Goal: Information Seeking & Learning: Learn about a topic

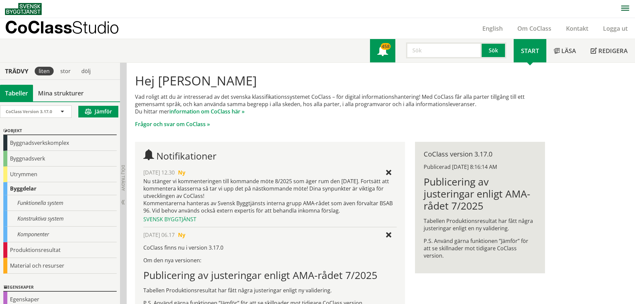
click at [386, 50] on span at bounding box center [382, 51] width 11 height 11
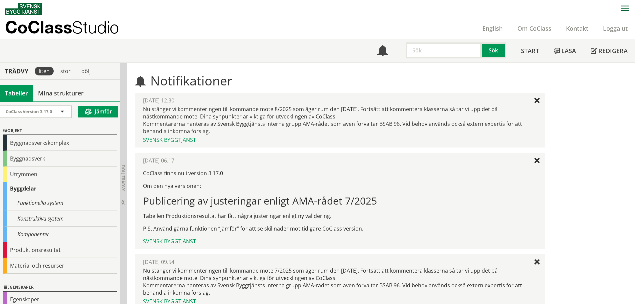
drag, startPoint x: 43, startPoint y: 202, endPoint x: 291, endPoint y: 164, distance: 250.3
click at [291, 164] on div "[DATE] 06.17 Ny" at bounding box center [340, 160] width 394 height 7
click at [414, 50] on input "text" at bounding box center [444, 50] width 76 height 16
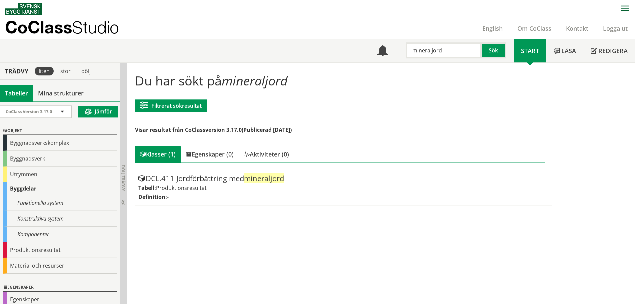
click at [439, 51] on input "mineraljord" at bounding box center [444, 50] width 76 height 16
type input "fyllning"
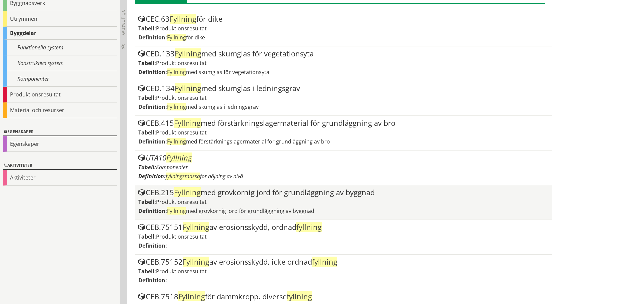
scroll to position [67, 0]
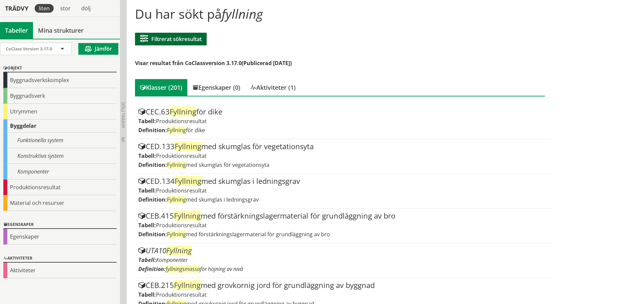
click at [192, 43] on button "Filtrerat sökresultat" at bounding box center [171, 39] width 72 height 13
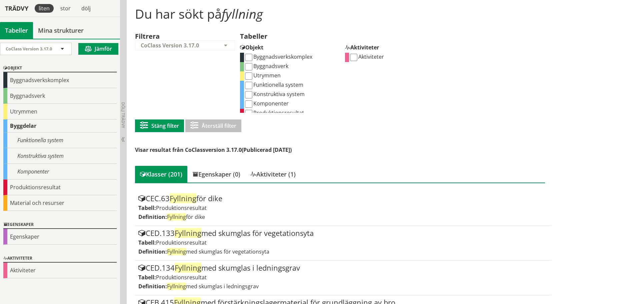
click at [251, 101] on input "Komponenter" at bounding box center [248, 103] width 7 height 7
checkbox input "true"
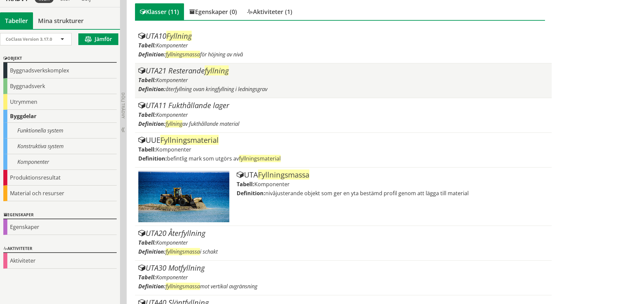
scroll to position [3, 0]
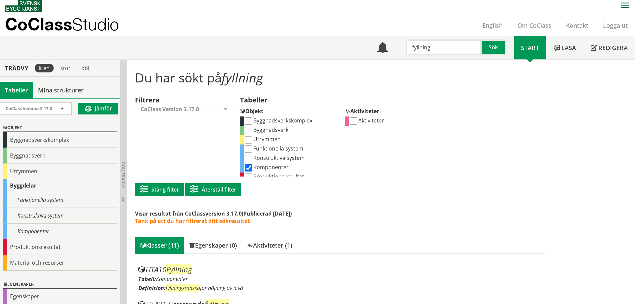
click at [441, 49] on input "fyllning" at bounding box center [444, 47] width 76 height 16
type input "plattor"
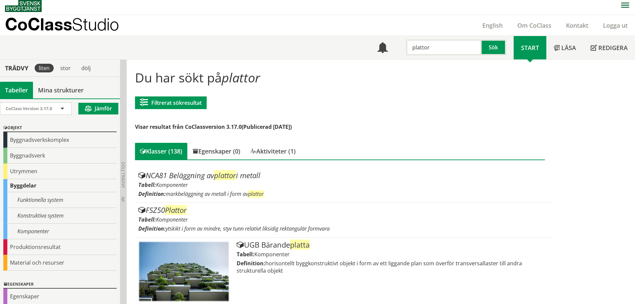
scroll to position [36, 0]
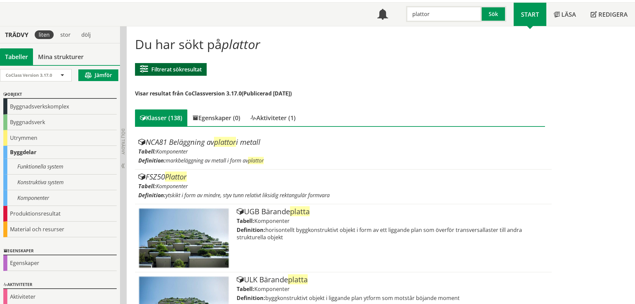
click at [180, 70] on button "Filtrerat sökresultat" at bounding box center [171, 69] width 72 height 13
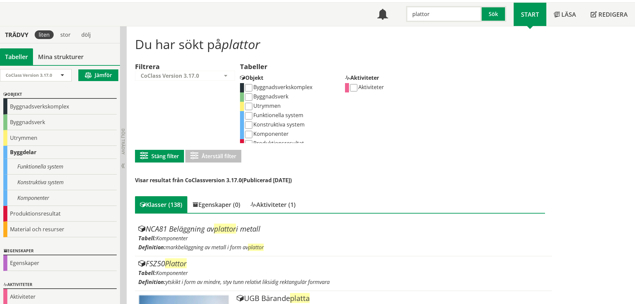
click at [253, 116] on label "Funktionella system" at bounding box center [273, 114] width 59 height 7
click at [252, 116] on input "Funktionella system" at bounding box center [248, 115] width 7 height 7
checkbox input "true"
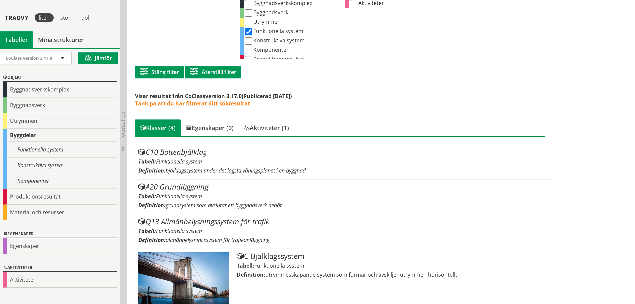
scroll to position [130, 0]
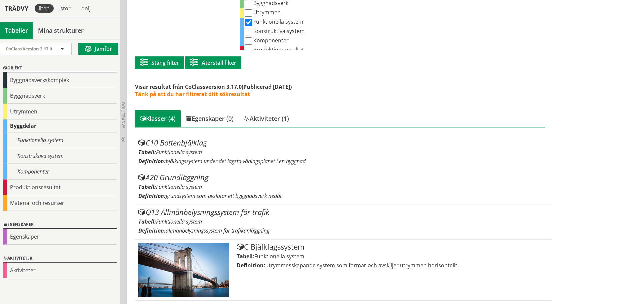
click at [252, 30] on input "Konstruktiva system" at bounding box center [248, 31] width 7 height 7
checkbox input "true"
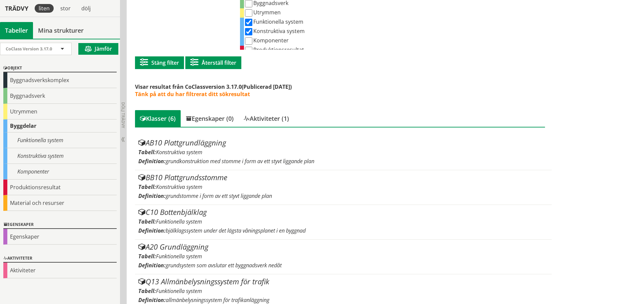
click at [247, 22] on input "Funktionella system" at bounding box center [248, 22] width 7 height 7
checkbox input "false"
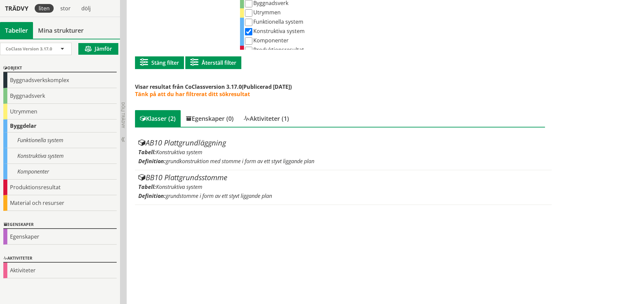
click at [247, 42] on input "Komponenter" at bounding box center [248, 40] width 7 height 7
checkbox input "true"
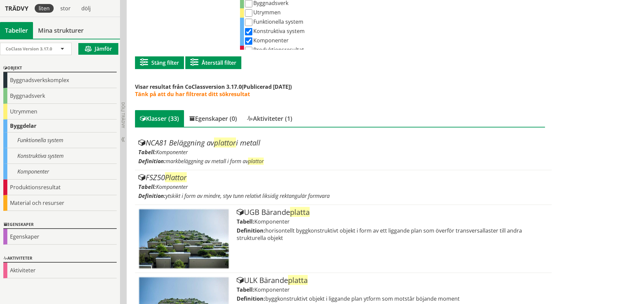
click at [248, 34] on input "Konstruktiva system" at bounding box center [248, 31] width 7 height 7
checkbox input "false"
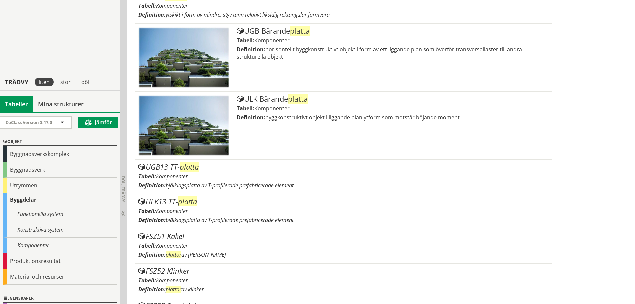
scroll to position [251, 0]
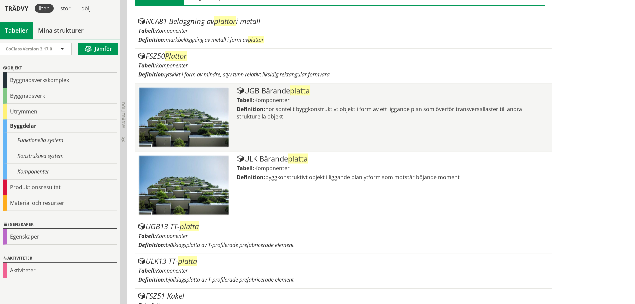
click at [288, 109] on span "horisontellt byggkonstruktivt objekt i form av ett liggande plan som överför tr…" at bounding box center [379, 112] width 285 height 15
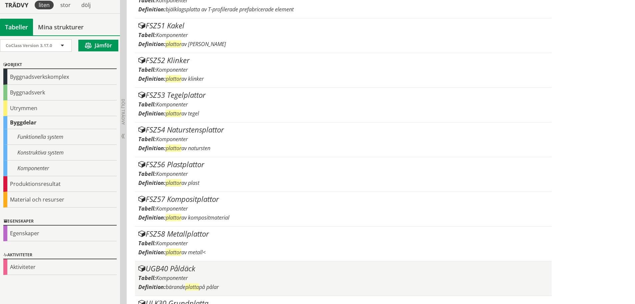
scroll to position [518, 0]
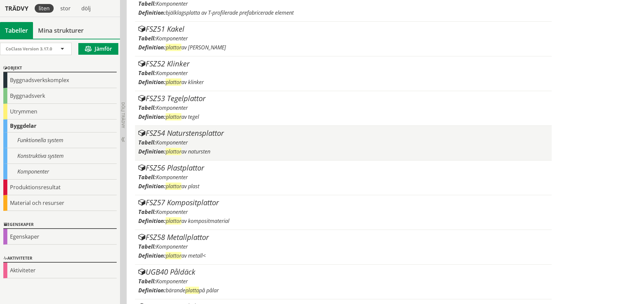
click at [244, 148] on div "Definition: plattor av natursten" at bounding box center [343, 151] width 410 height 7
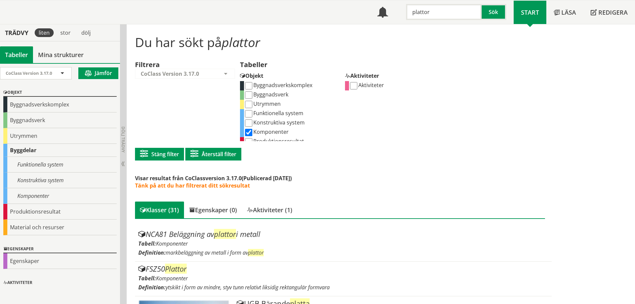
scroll to position [0, 0]
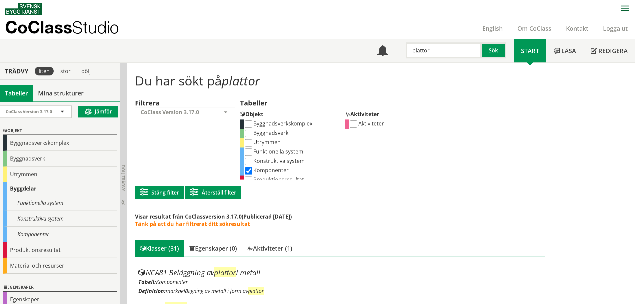
click at [444, 53] on input "plattor" at bounding box center [444, 50] width 76 height 16
type input "slitlager"
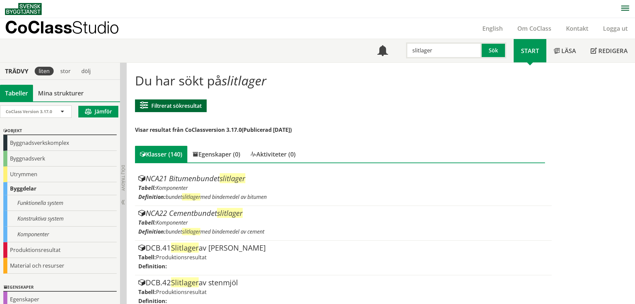
click at [179, 107] on button "Filtrerat sökresultat" at bounding box center [171, 105] width 72 height 13
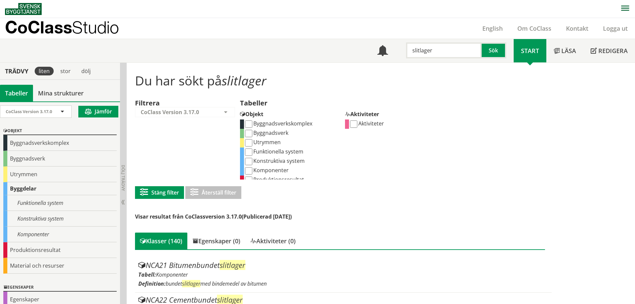
click at [269, 151] on label "Funktionella system" at bounding box center [273, 151] width 59 height 7
click at [252, 151] on input "Funktionella system" at bounding box center [248, 151] width 7 height 7
checkbox input "true"
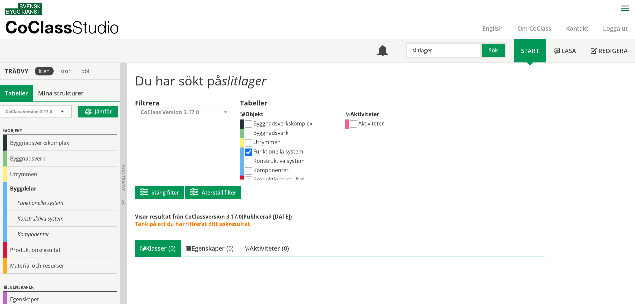
click at [255, 161] on label "Konstruktiva system" at bounding box center [274, 160] width 61 height 7
click at [252, 161] on input "Konstruktiva system" at bounding box center [248, 161] width 7 height 7
checkbox input "true"
click at [248, 169] on input "Komponenter" at bounding box center [248, 170] width 7 height 7
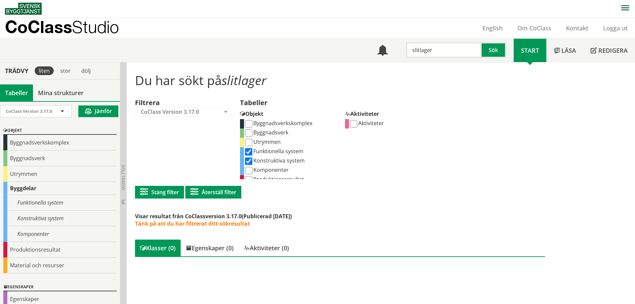
checkbox input "true"
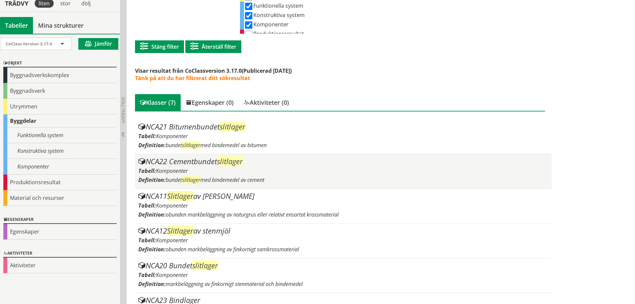
scroll to position [141, 0]
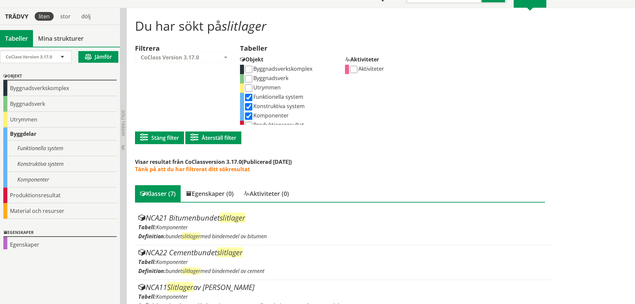
scroll to position [0, 0]
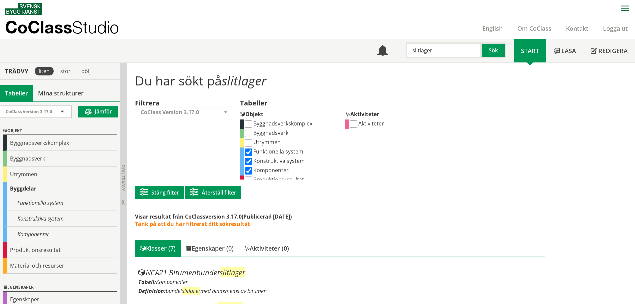
click at [445, 45] on input "slitlager" at bounding box center [444, 50] width 76 height 16
type input "underballast"
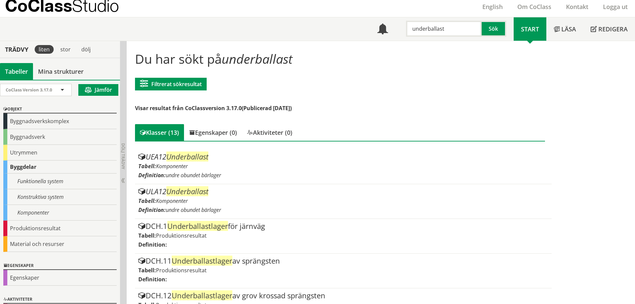
scroll to position [33, 0]
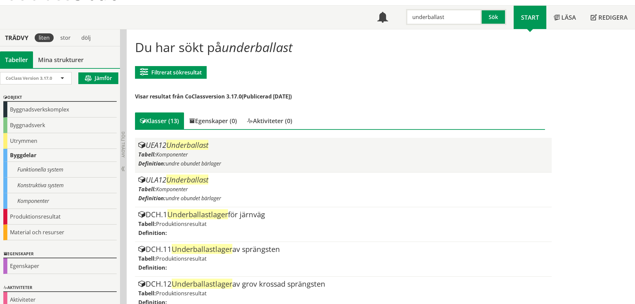
click at [164, 151] on span "Komponenter" at bounding box center [172, 154] width 32 height 7
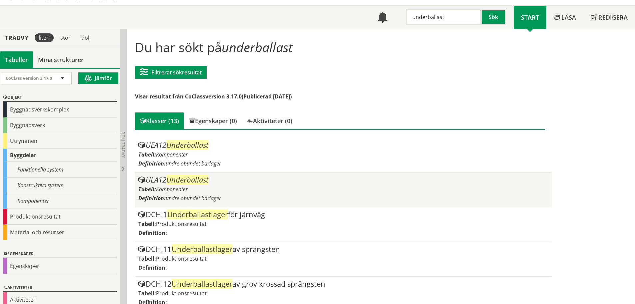
click at [208, 179] on span "Underballast" at bounding box center [187, 179] width 42 height 10
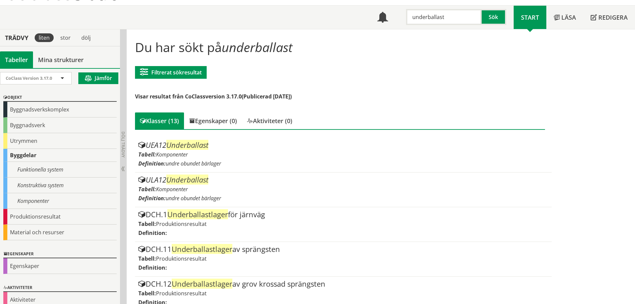
click at [10, 11] on div "Meny 458 underballast Sök Start Läsa" at bounding box center [320, 17] width 630 height 23
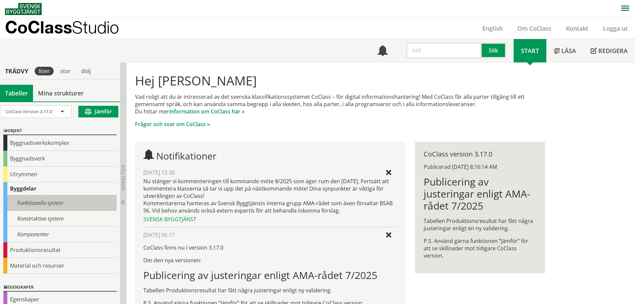
click at [50, 197] on div "Funktionella system" at bounding box center [59, 203] width 113 height 16
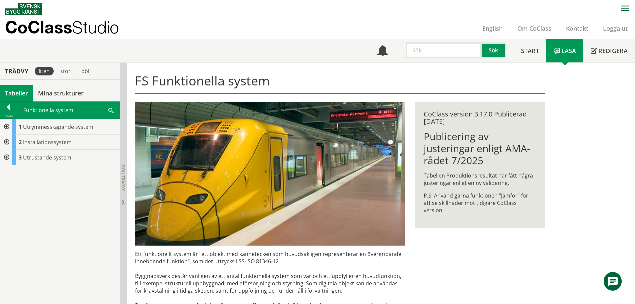
click at [7, 126] on div at bounding box center [6, 126] width 12 height 15
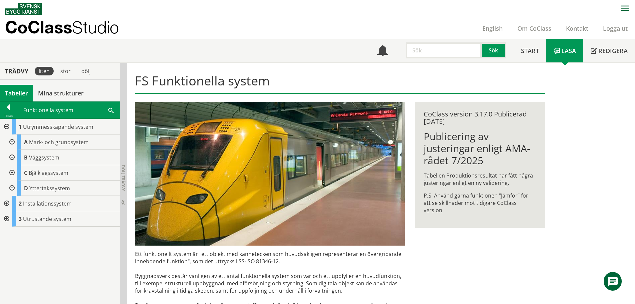
click at [10, 139] on div at bounding box center [11, 141] width 12 height 15
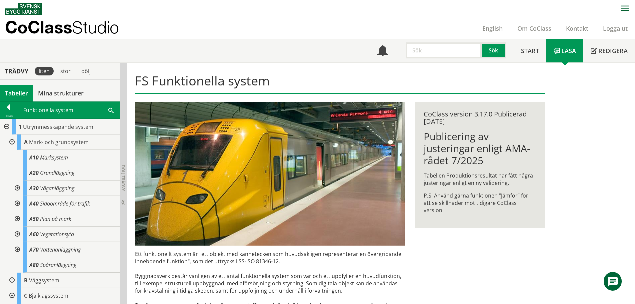
click at [15, 188] on div at bounding box center [17, 187] width 12 height 15
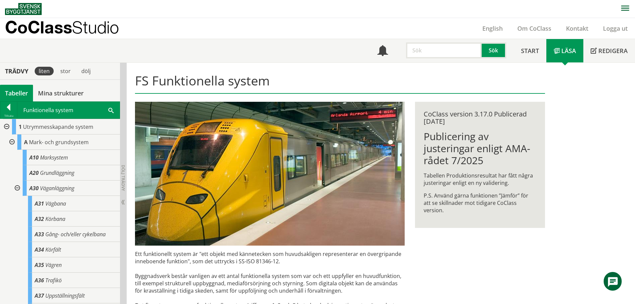
scroll to position [33, 0]
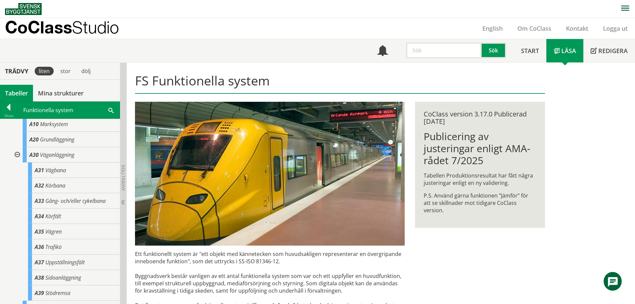
click at [17, 157] on div at bounding box center [17, 154] width 12 height 15
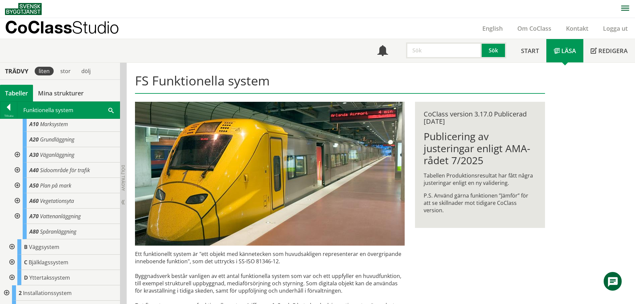
click at [16, 185] on div at bounding box center [17, 185] width 12 height 15
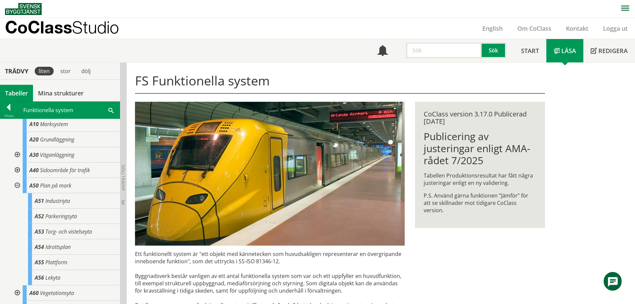
click at [19, 185] on div at bounding box center [17, 185] width 12 height 15
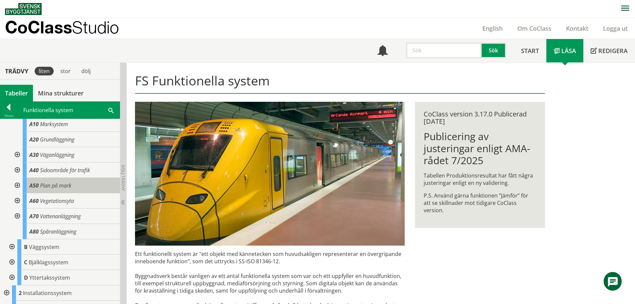
scroll to position [0, 0]
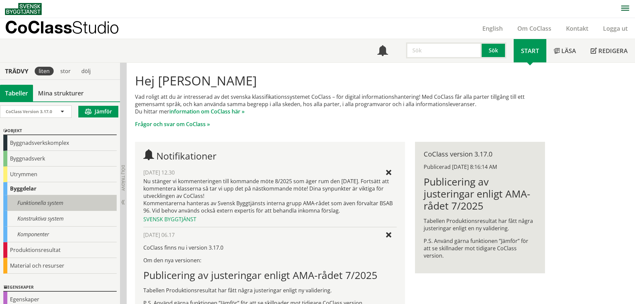
drag, startPoint x: 35, startPoint y: 214, endPoint x: 45, endPoint y: 204, distance: 13.7
click at [35, 214] on div "Konstruktiva system" at bounding box center [59, 219] width 113 height 16
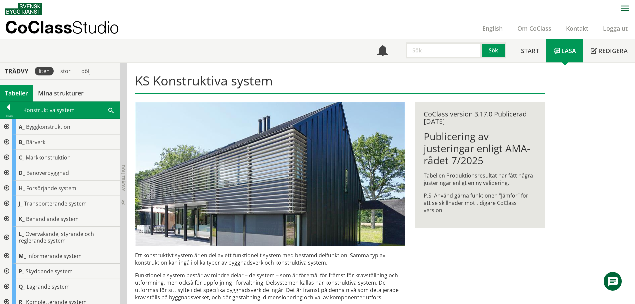
click at [5, 158] on div at bounding box center [6, 157] width 12 height 15
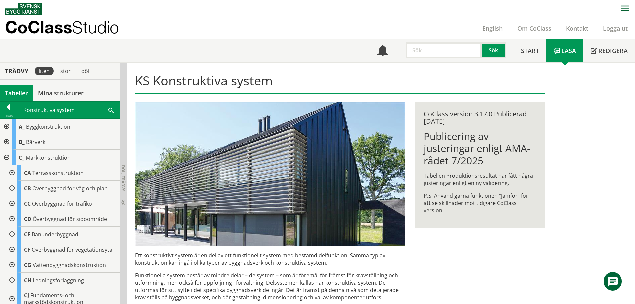
click at [12, 248] on div at bounding box center [11, 249] width 12 height 15
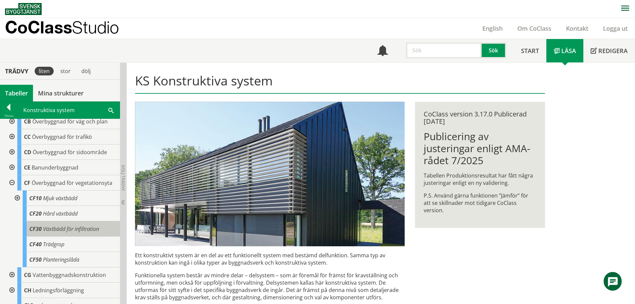
scroll to position [33, 0]
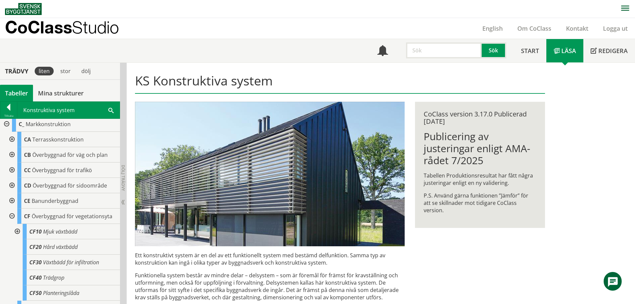
click at [11, 186] on div at bounding box center [11, 185] width 12 height 15
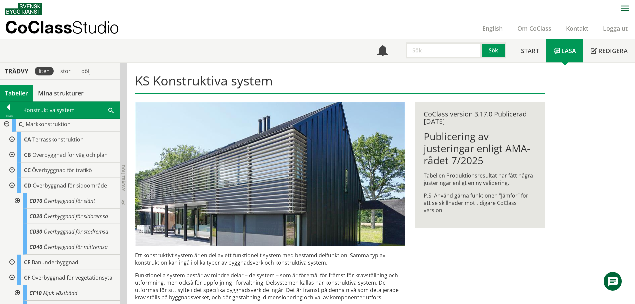
click at [11, 185] on div at bounding box center [11, 185] width 12 height 15
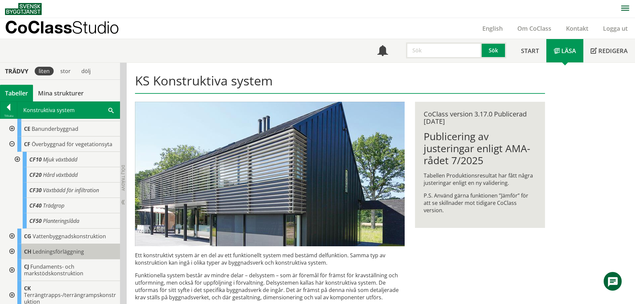
scroll to position [100, 0]
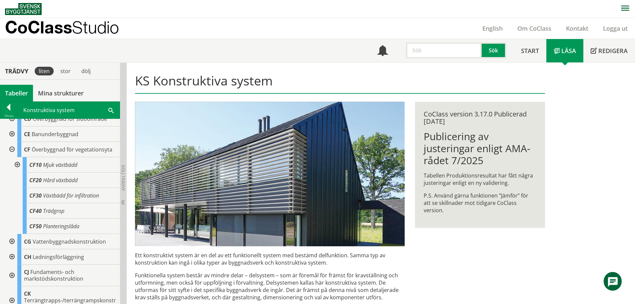
click at [8, 150] on div at bounding box center [11, 149] width 12 height 15
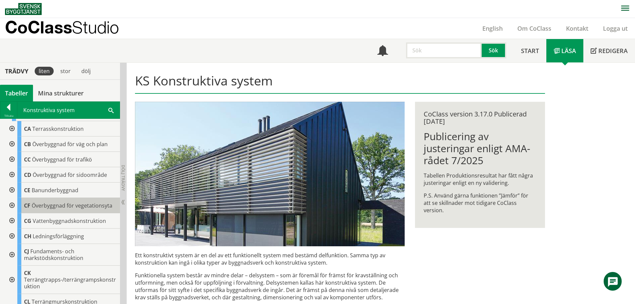
scroll to position [33, 0]
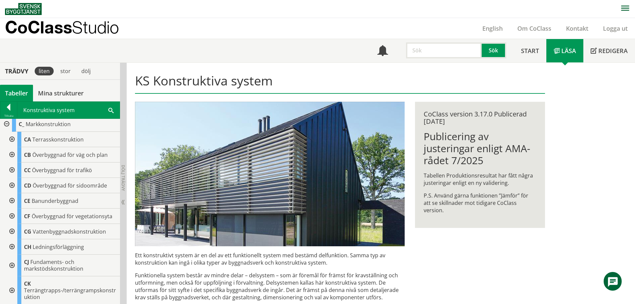
click at [10, 140] on div at bounding box center [11, 139] width 12 height 15
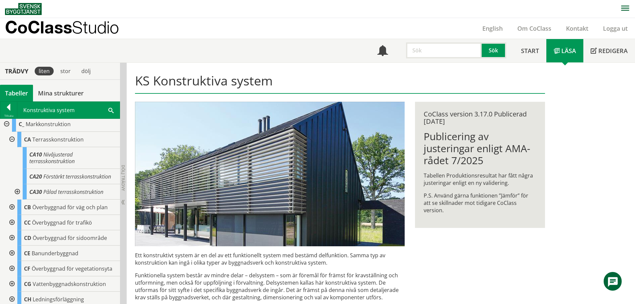
click at [10, 140] on div at bounding box center [11, 139] width 12 height 15
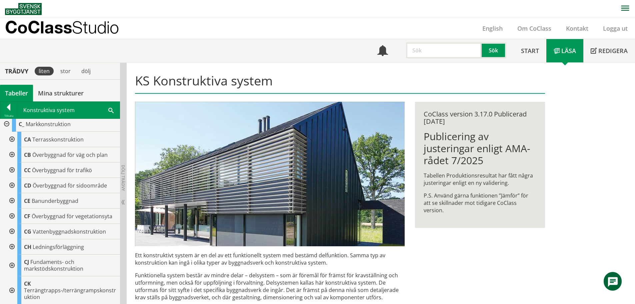
click at [14, 156] on div at bounding box center [11, 154] width 12 height 15
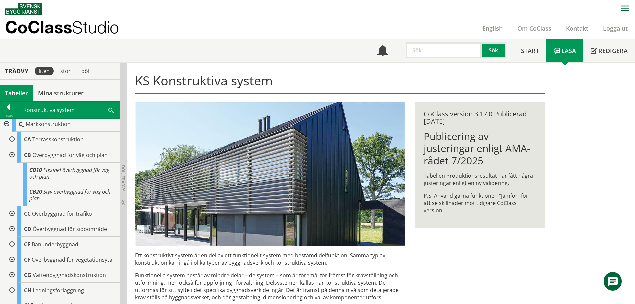
click at [12, 153] on div at bounding box center [11, 154] width 12 height 15
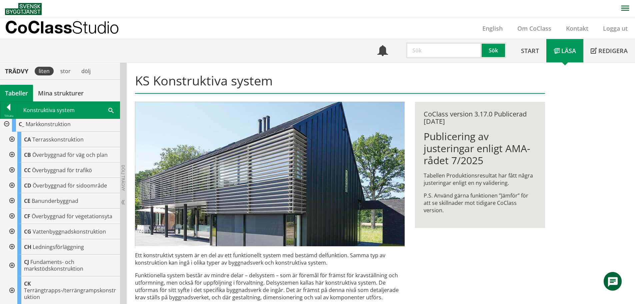
click at [15, 204] on div at bounding box center [11, 200] width 12 height 15
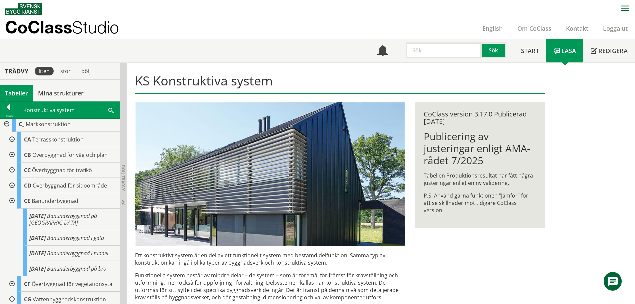
click at [13, 203] on div at bounding box center [11, 200] width 12 height 15
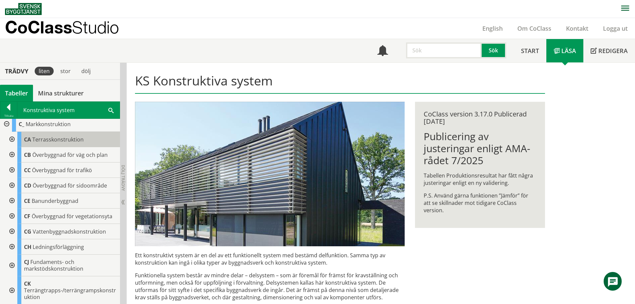
click at [46, 140] on span "Terrasskonstruktion" at bounding box center [57, 139] width 51 height 7
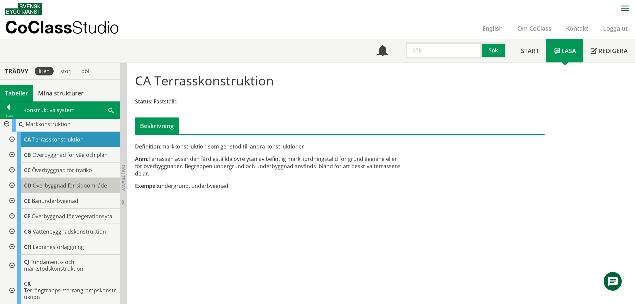
click at [49, 182] on span "Överbyggnad för sidoområde" at bounding box center [70, 185] width 74 height 7
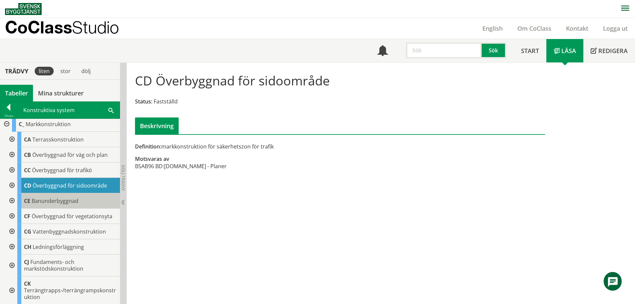
click at [55, 201] on span "Banunderbyggnad" at bounding box center [55, 200] width 47 height 7
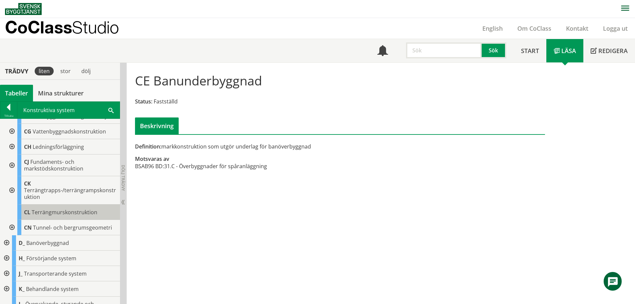
scroll to position [167, 0]
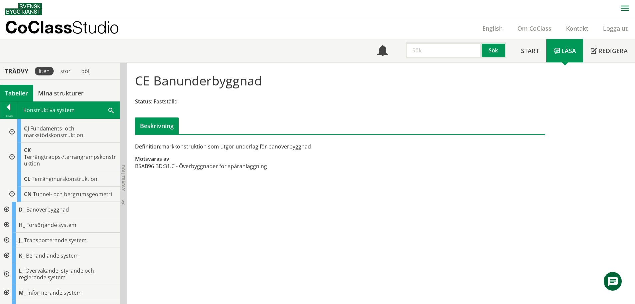
click at [3, 207] on div at bounding box center [6, 209] width 12 height 15
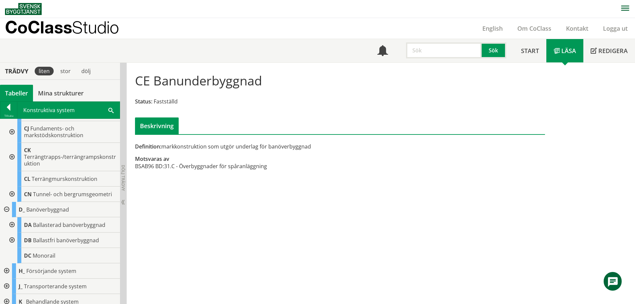
click at [3, 207] on div at bounding box center [6, 209] width 12 height 15
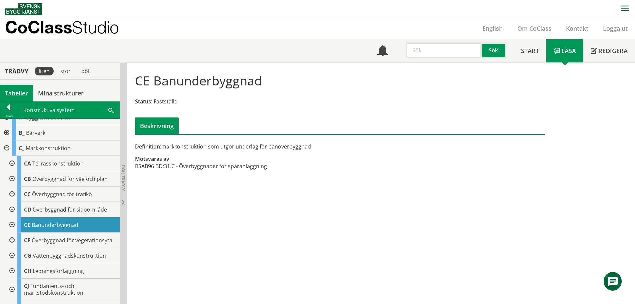
scroll to position [9, 0]
click at [40, 174] on div "CB Överbyggnad för väg och plan" at bounding box center [68, 178] width 103 height 15
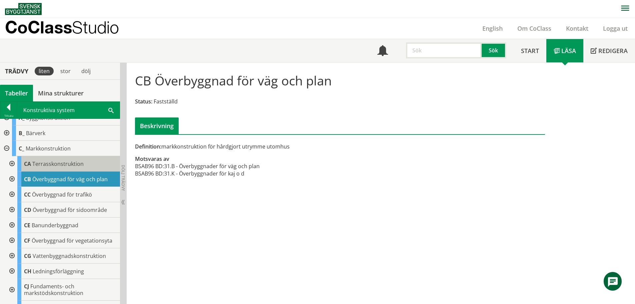
click at [44, 161] on span "Terrasskonstruktion" at bounding box center [57, 163] width 51 height 7
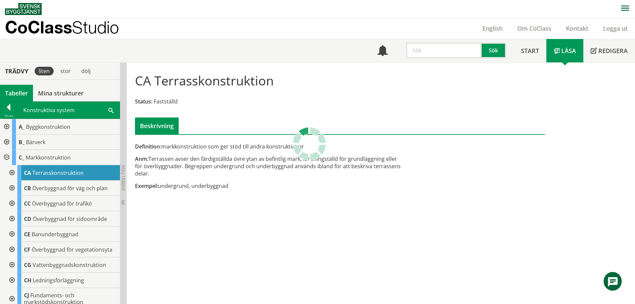
click at [4, 140] on div at bounding box center [6, 141] width 12 height 15
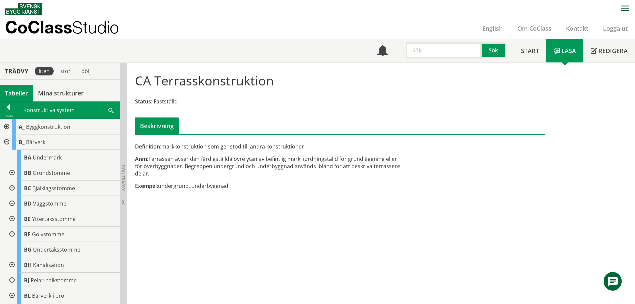
click at [4, 140] on div at bounding box center [6, 141] width 12 height 15
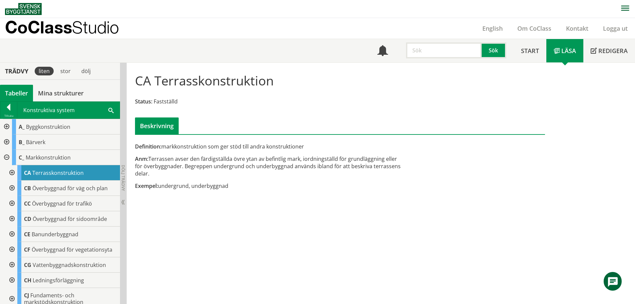
click at [12, 186] on div at bounding box center [11, 187] width 12 height 15
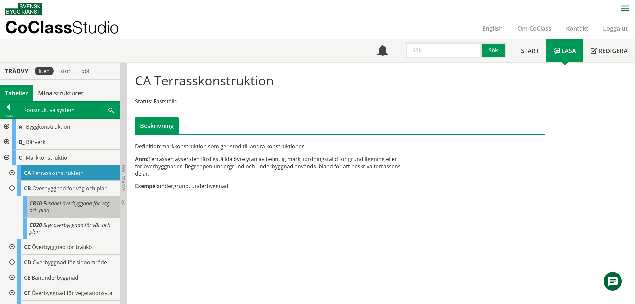
click at [58, 209] on div "CB10 Flexibel överbyggnad för väg och plan" at bounding box center [71, 207] width 97 height 22
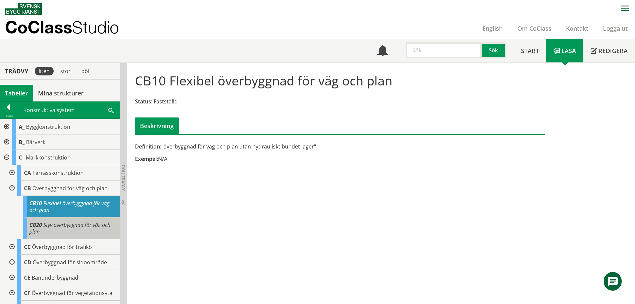
click at [63, 225] on span "Styv överbyggnad för väg och plan" at bounding box center [69, 228] width 81 height 14
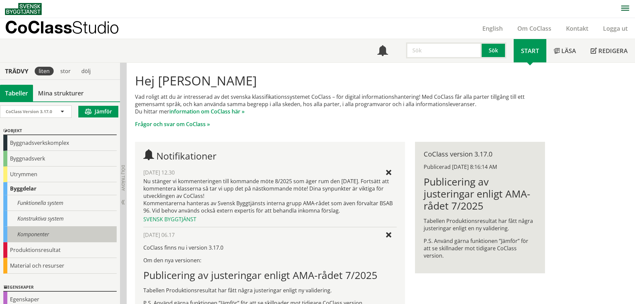
click at [38, 237] on div "Komponenter" at bounding box center [59, 234] width 113 height 16
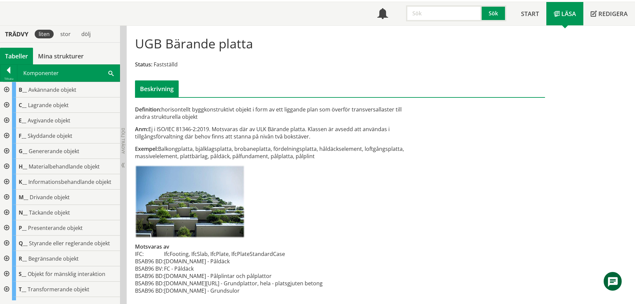
scroll to position [38, 0]
